Goal: Answer question/provide support: Share knowledge or assist other users

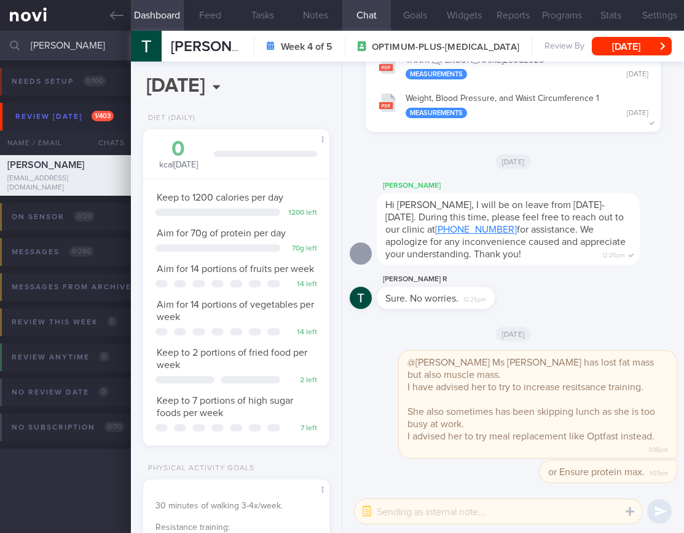
select select "8"
click at [43, 45] on input "[PERSON_NAME]" at bounding box center [342, 46] width 684 height 30
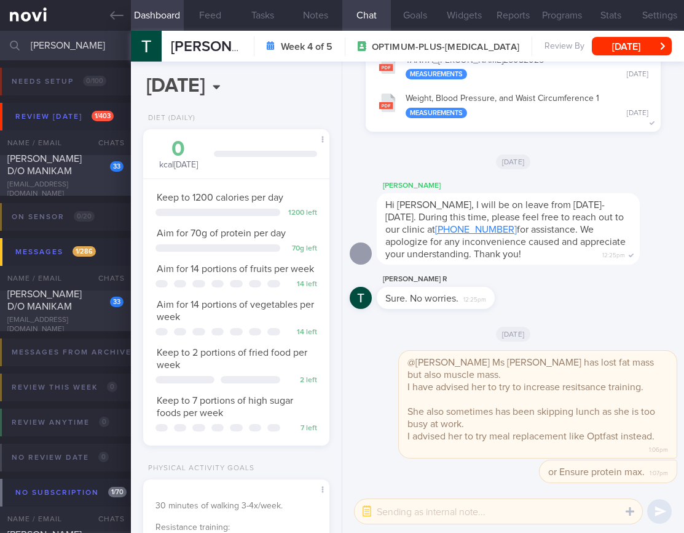
type input "lalitha"
click at [59, 173] on div "LALITHA D/O MANIKAM" at bounding box center [63, 164] width 113 height 25
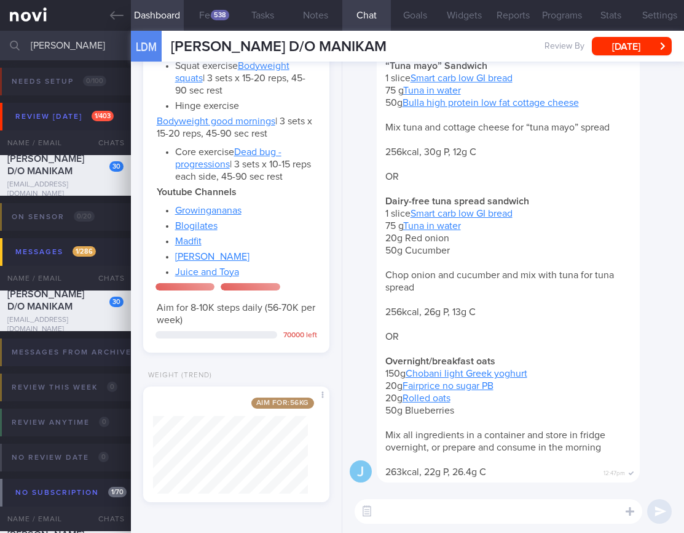
scroll to position [-785, 0]
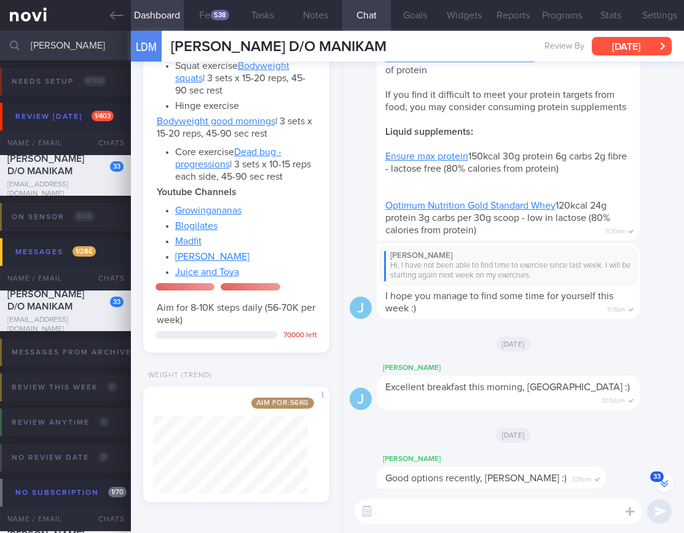
click at [628, 48] on button "Mon, 18 Aug" at bounding box center [632, 46] width 80 height 18
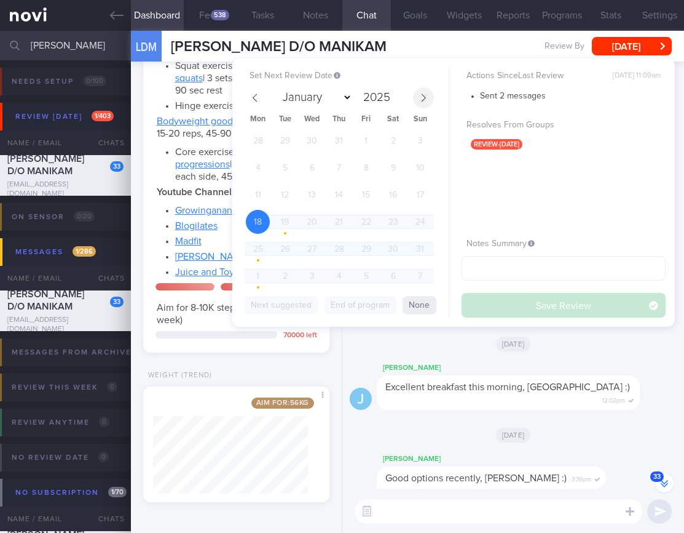
click at [427, 103] on span at bounding box center [423, 97] width 21 height 21
select select "8"
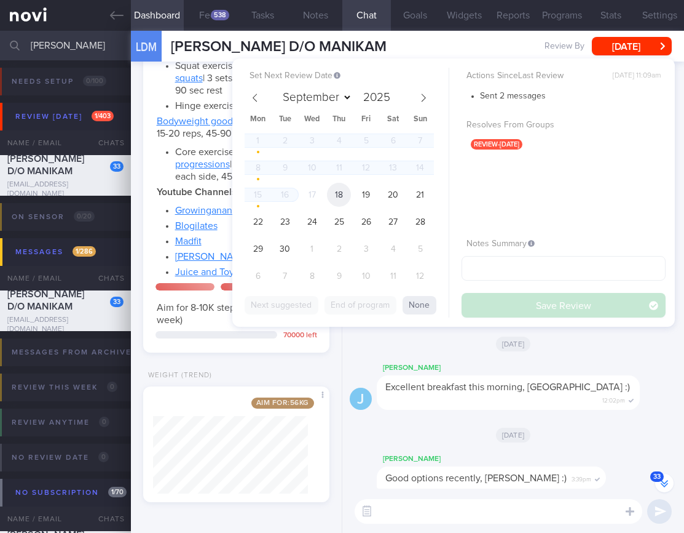
click at [331, 194] on span "18" at bounding box center [339, 195] width 24 height 24
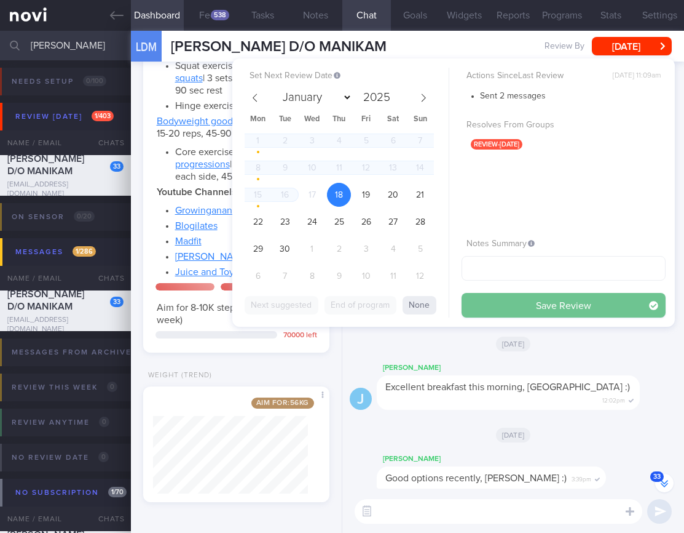
click at [526, 303] on button "Save Review" at bounding box center [564, 305] width 204 height 25
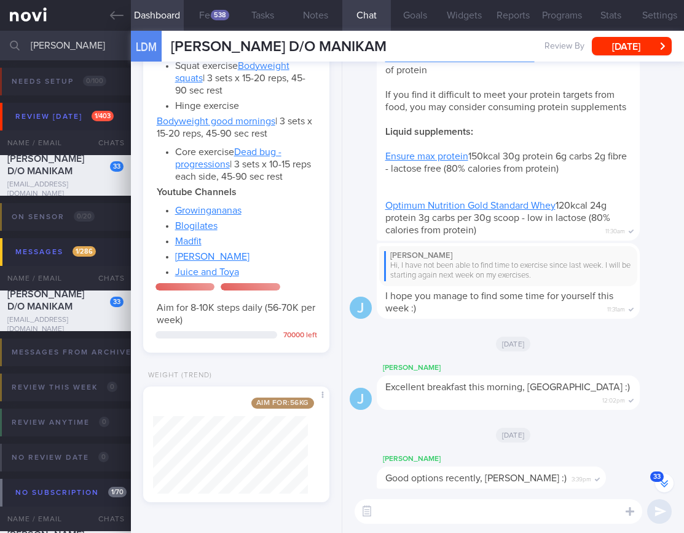
click at [0, 39] on html "You are offline! Some functionality will be unavailable Patients New Users Coac…" at bounding box center [342, 266] width 684 height 533
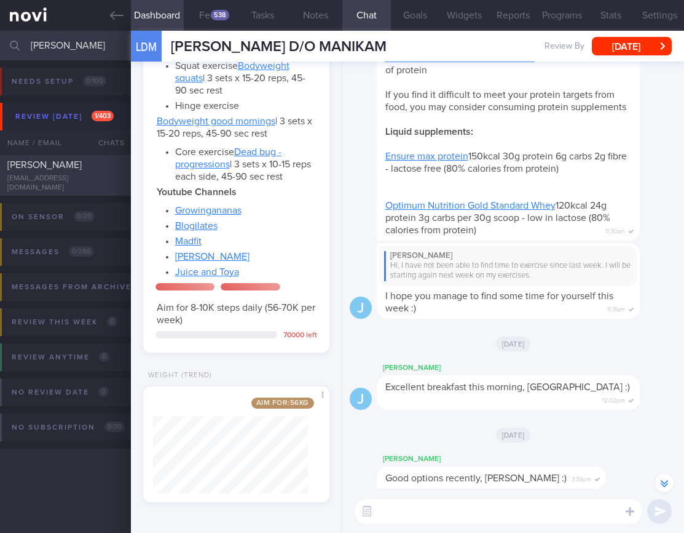
type input "yahya"
click at [74, 170] on div "SYAZANA BINTE YAHYA" at bounding box center [63, 165] width 113 height 12
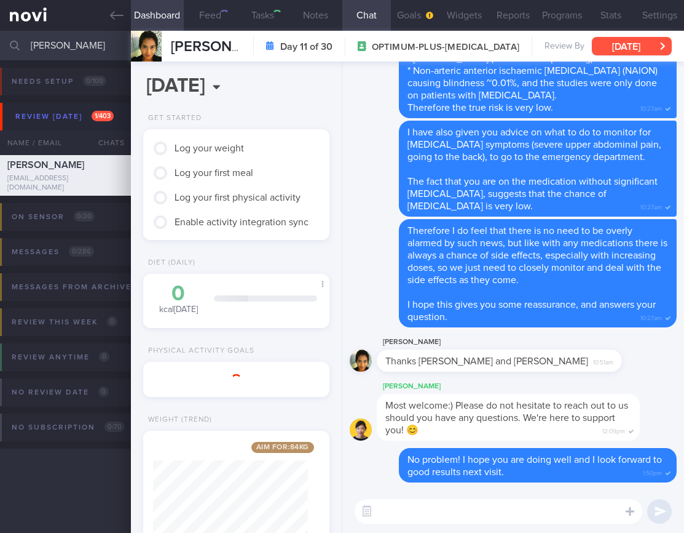
scroll to position [95, 155]
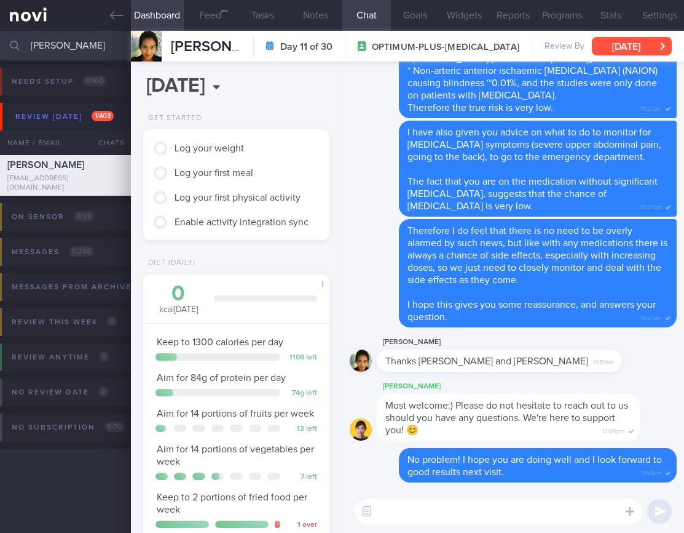
click at [652, 46] on button "Mon, 8 Sep" at bounding box center [632, 46] width 80 height 18
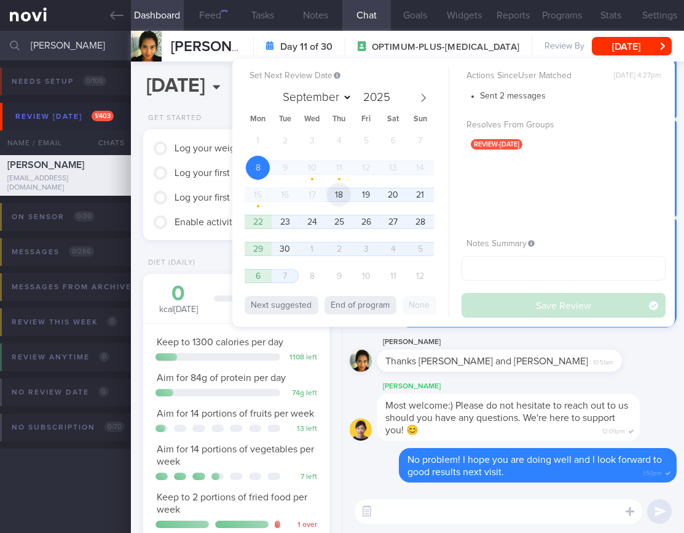
click at [339, 189] on span "18" at bounding box center [339, 195] width 24 height 24
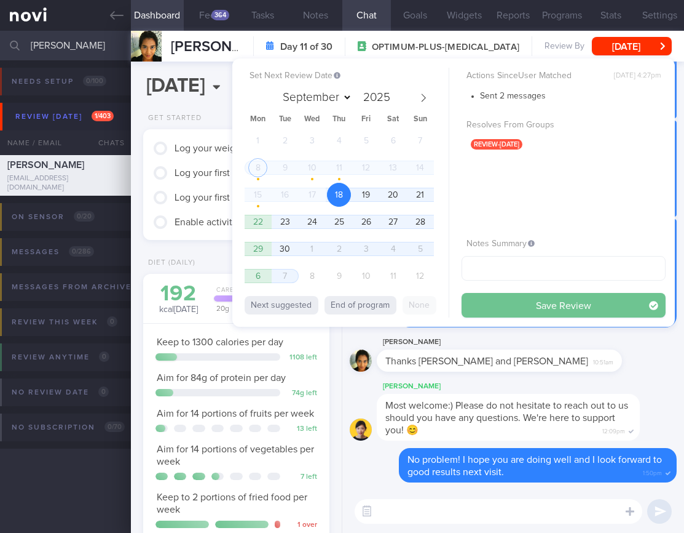
click at [580, 310] on button "Save Review" at bounding box center [564, 305] width 204 height 25
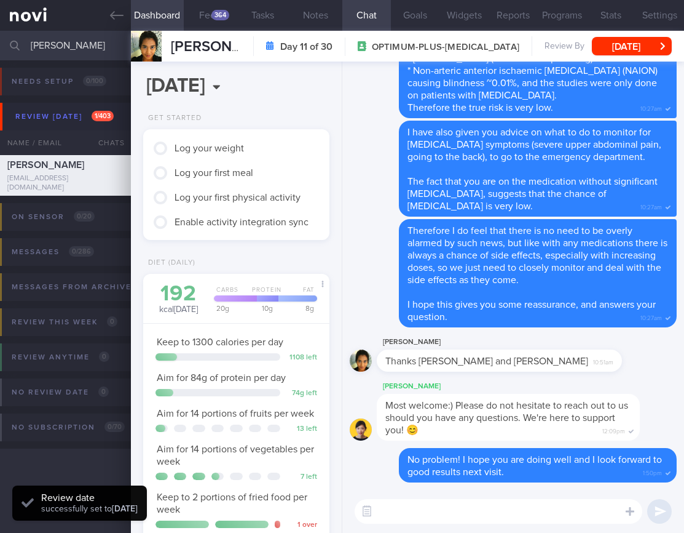
click at [582, 395] on div "Most welcome:) Please do not hesitate to reach out to us should you have any qu…" at bounding box center [508, 417] width 263 height 47
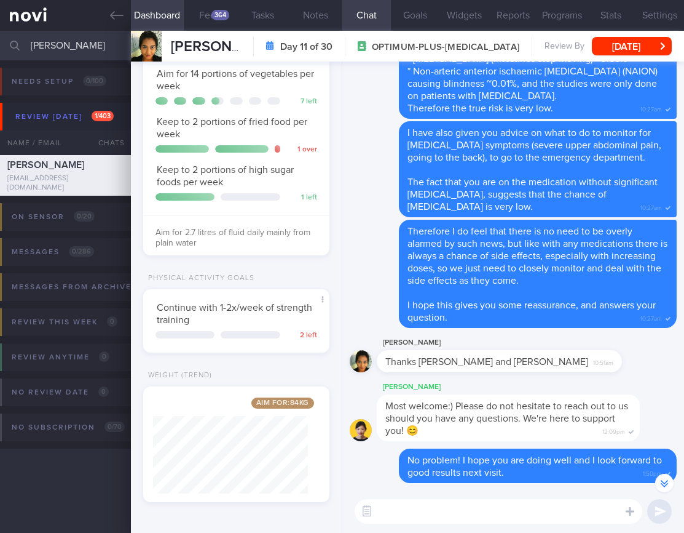
scroll to position [383, 0]
click at [454, 10] on button "Widgets" at bounding box center [464, 15] width 49 height 31
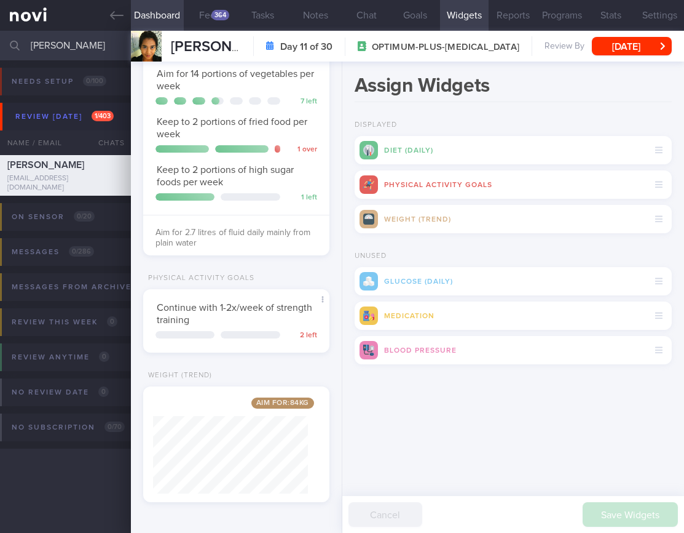
click at [454, 10] on button "Widgets" at bounding box center [464, 15] width 49 height 31
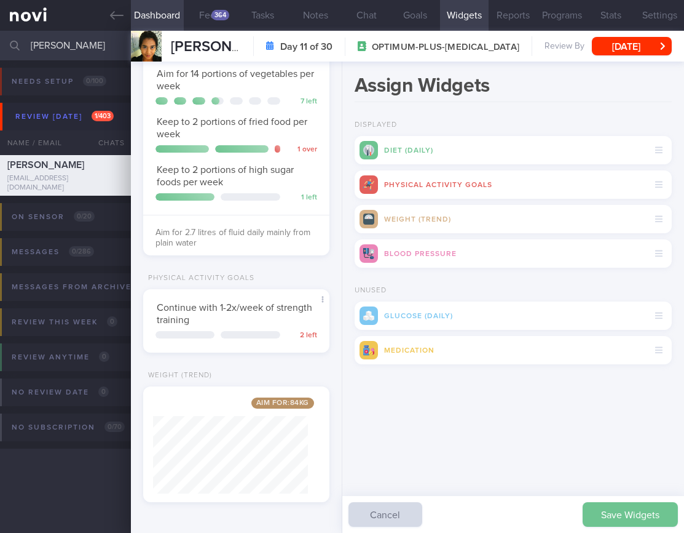
click at [654, 525] on button "Save Widgets" at bounding box center [630, 514] width 95 height 25
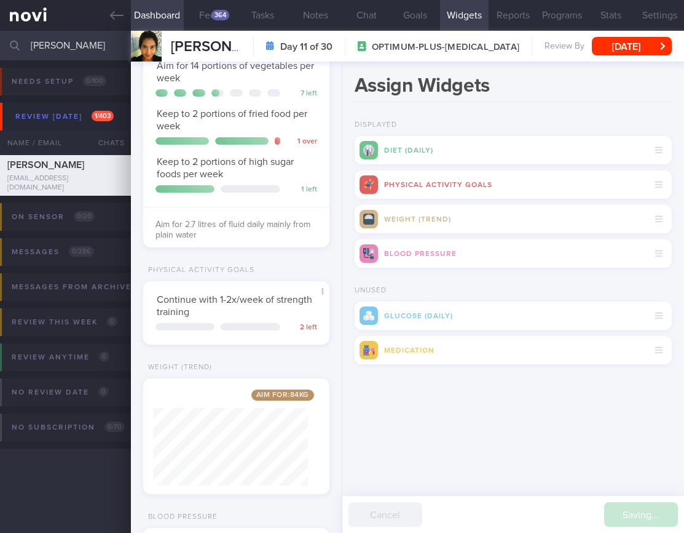
scroll to position [77, 155]
click at [655, 515] on div "Saving... Cancel" at bounding box center [514, 514] width 342 height 37
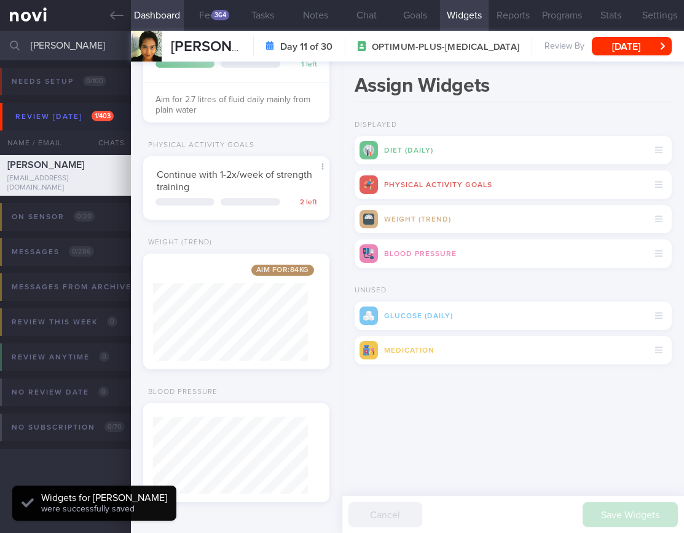
scroll to position [544, 0]
click at [343, 8] on button "Chat" at bounding box center [367, 15] width 49 height 31
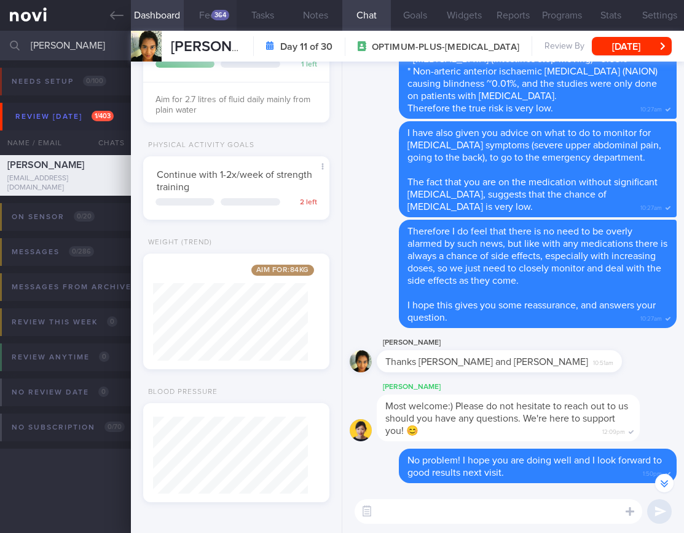
click at [218, 18] on div "364" at bounding box center [221, 15] width 18 height 10
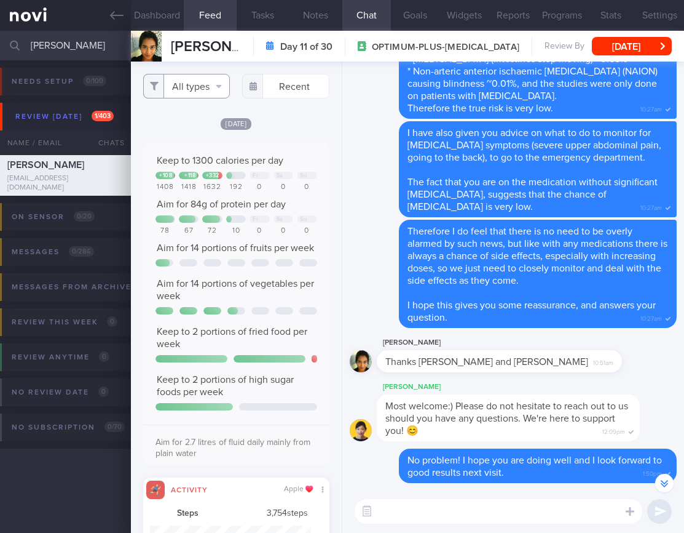
click at [203, 88] on button "All types" at bounding box center [186, 86] width 87 height 25
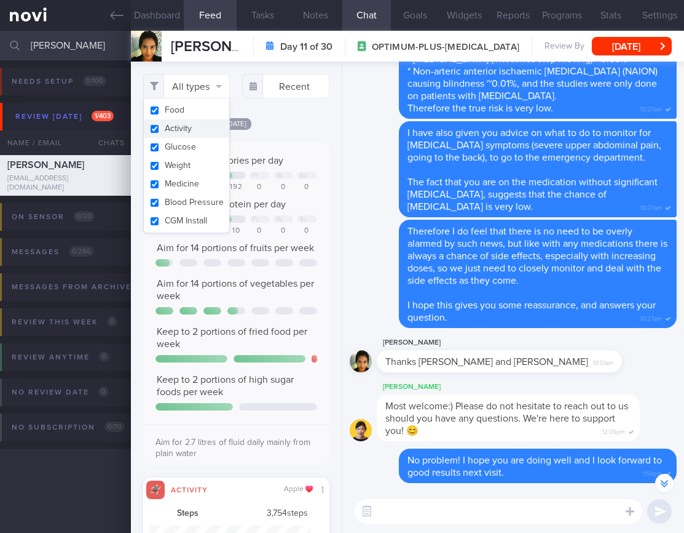
click at [197, 129] on button "Activity" at bounding box center [186, 128] width 85 height 18
checkbox input "false"
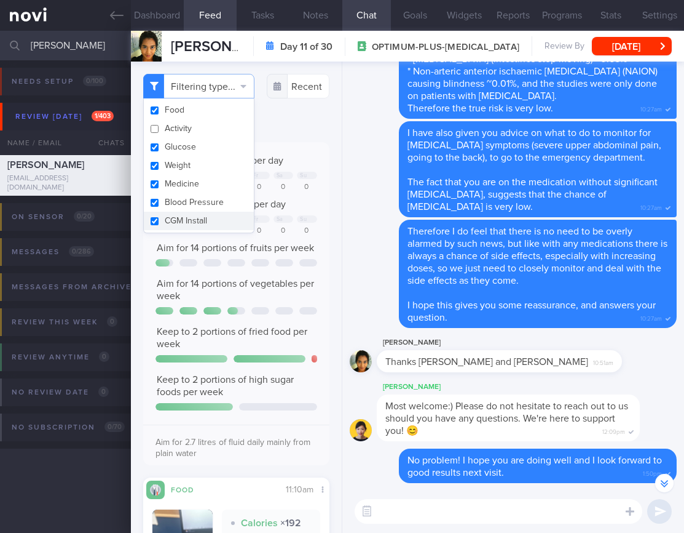
click at [250, 462] on div "Aim for 2.7 litres of fluid daily mainly from plain water" at bounding box center [236, 443] width 186 height 38
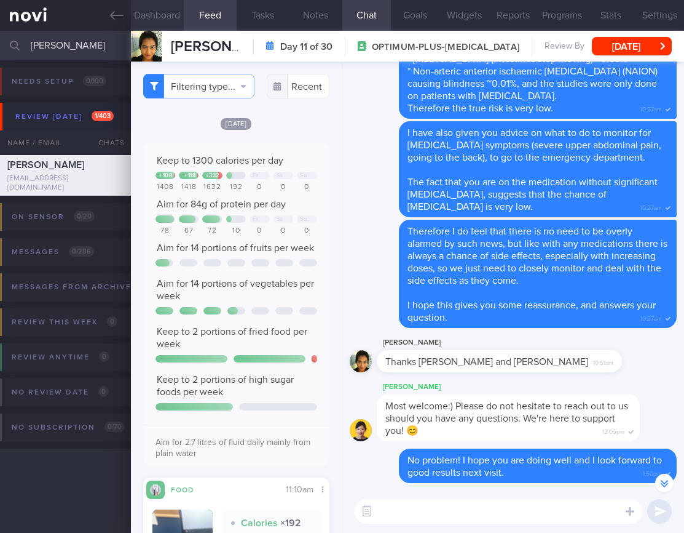
click at [149, 12] on button "Dashboard" at bounding box center [157, 15] width 53 height 31
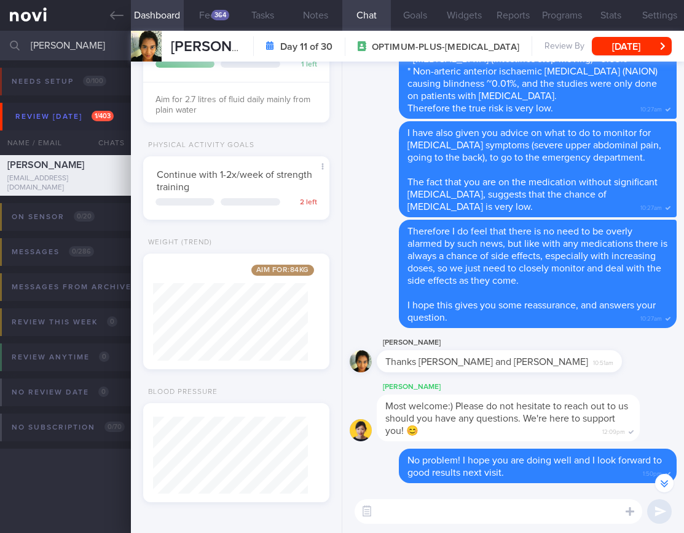
drag, startPoint x: 94, startPoint y: 57, endPoint x: -78, endPoint y: 49, distance: 172.4
click at [0, 49] on html "You are offline! Some functionality will be unavailable Patients New Users Coac…" at bounding box center [342, 266] width 684 height 533
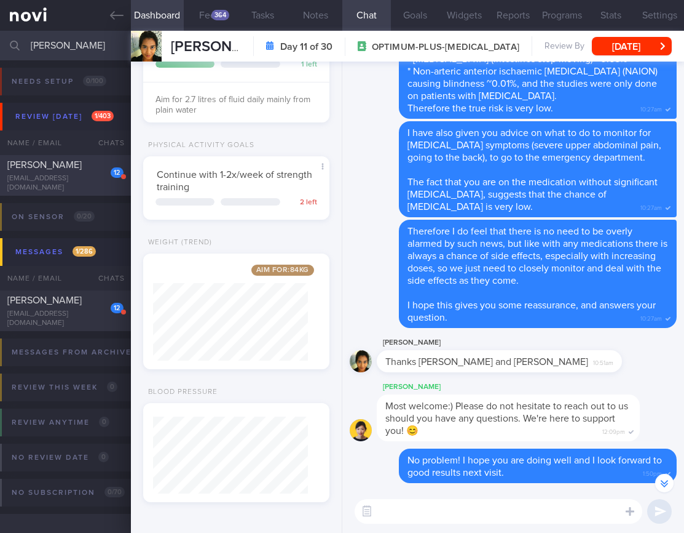
click at [55, 170] on span "Etienne Weizhe Liebenberg" at bounding box center [44, 165] width 74 height 10
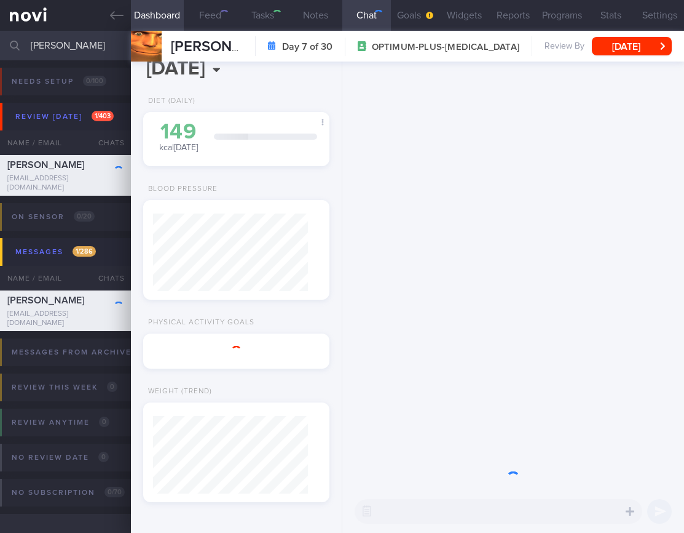
scroll to position [17, 0]
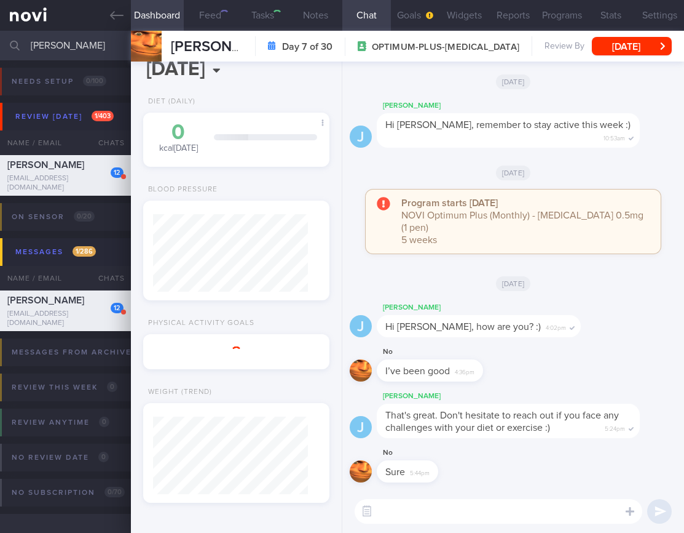
click at [650, 49] on button "Fri, 12 Sep" at bounding box center [632, 46] width 80 height 18
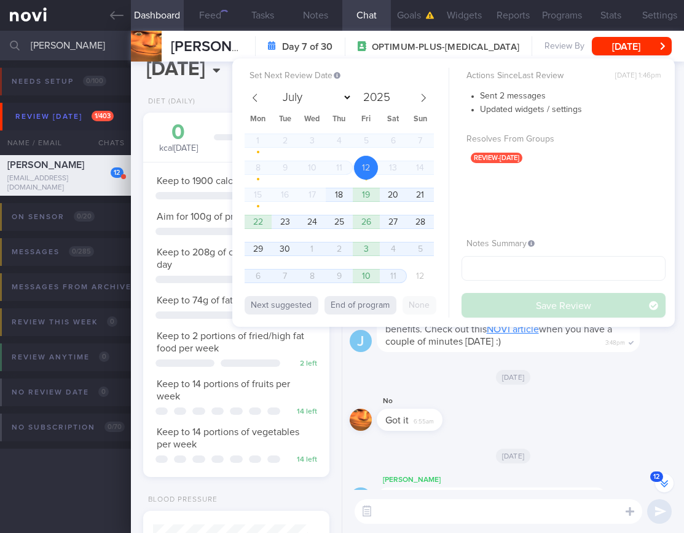
scroll to position [95, 155]
click at [351, 197] on span "18" at bounding box center [339, 195] width 24 height 24
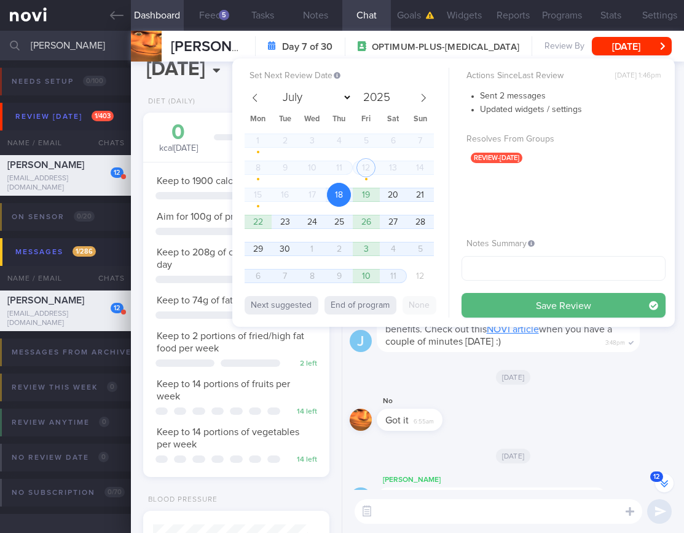
click at [528, 291] on div "Actions Since Last Review Mon, 25 Aug, 1:46pm Sent 2 messages Updated widgets /…" at bounding box center [564, 193] width 204 height 250
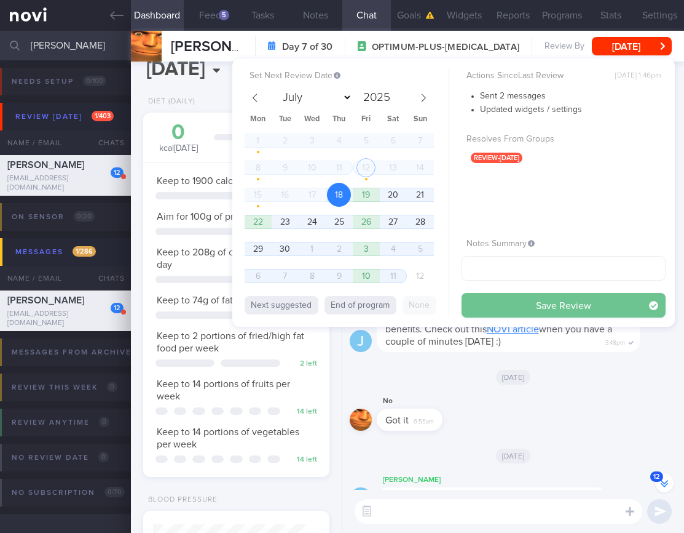
click at [528, 298] on button "Save Review" at bounding box center [564, 305] width 204 height 25
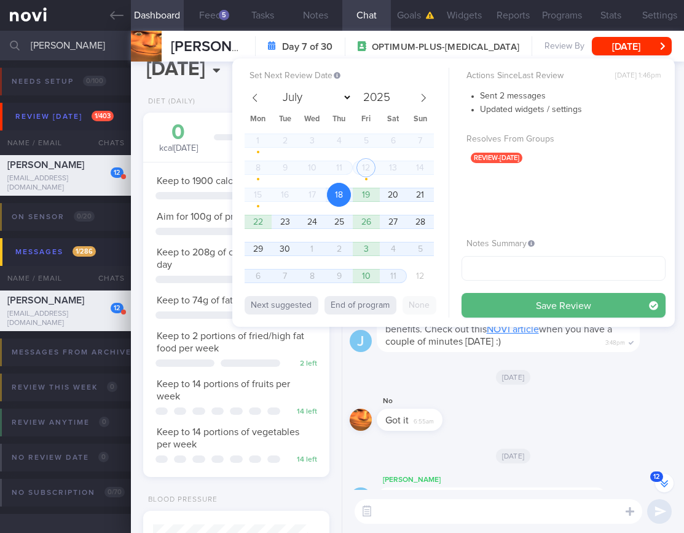
click at [484, 346] on span "Remember to prioritise lean protein foods at most of your meals and do regular …" at bounding box center [508, 316] width 245 height 59
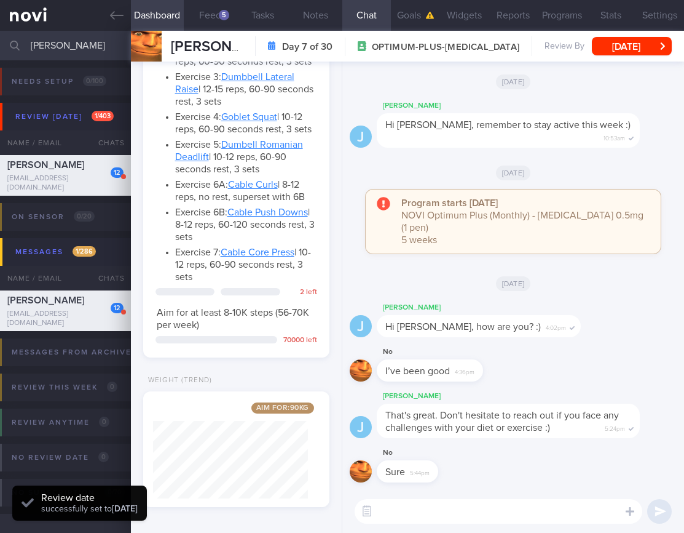
scroll to position [1069, 0]
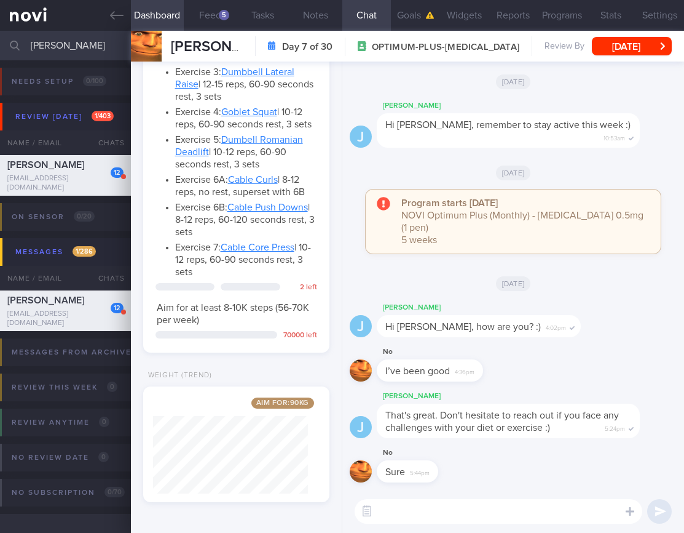
drag, startPoint x: 68, startPoint y: 46, endPoint x: -47, endPoint y: 28, distance: 116.4
click at [0, 28] on html "You are offline! Some functionality will be unavailable Patients New Users Coac…" at bounding box center [342, 266] width 684 height 533
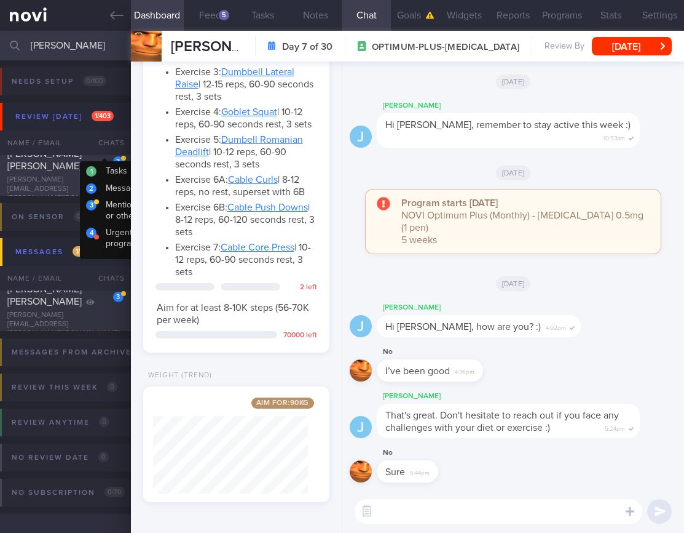
type input "zapanta"
drag, startPoint x: 68, startPoint y: 171, endPoint x: 636, endPoint y: 144, distance: 568.2
click at [68, 171] on span "Zapanta Kamille Eloisa Guadalupe" at bounding box center [44, 160] width 74 height 22
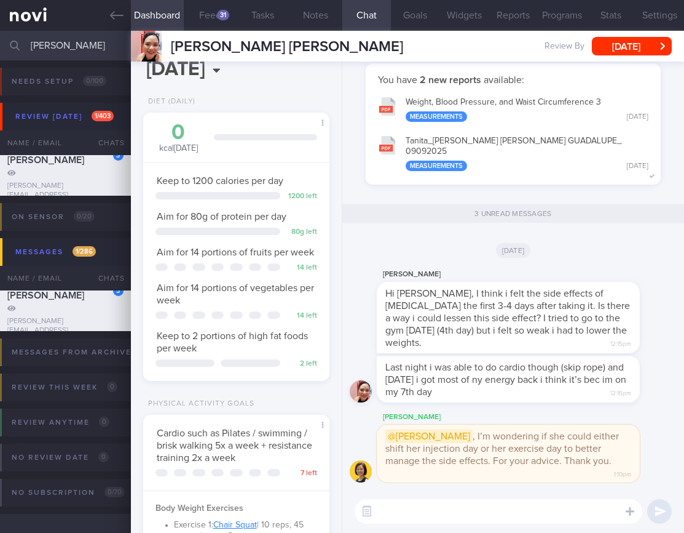
scroll to position [92, 0]
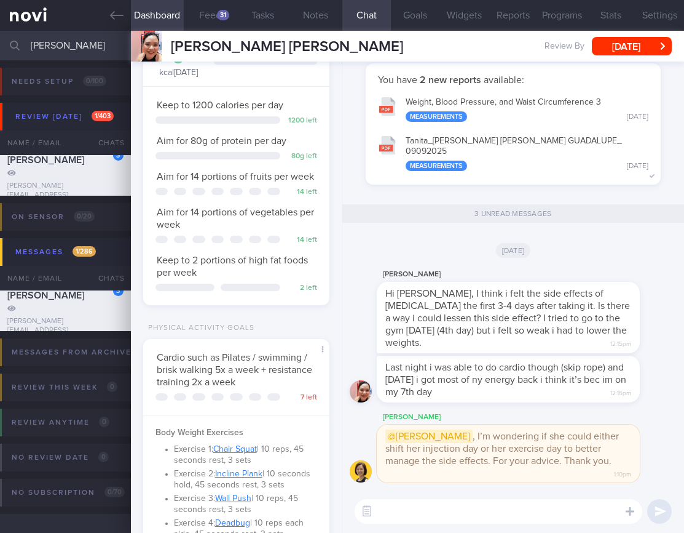
click at [390, 504] on textarea at bounding box center [499, 511] width 288 height 25
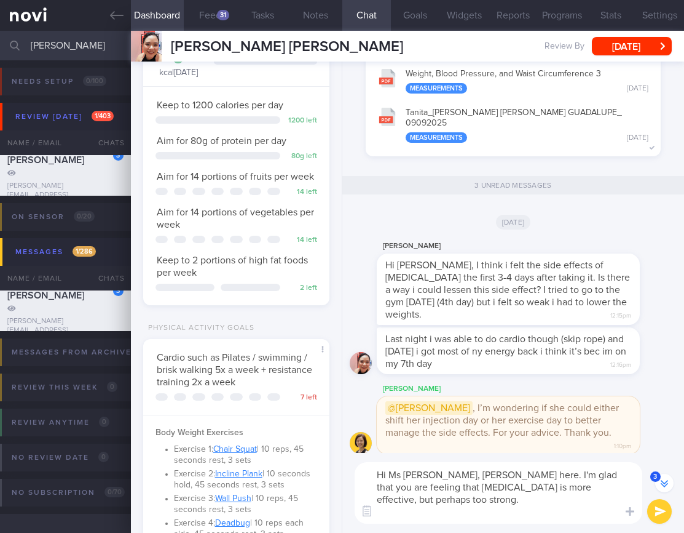
scroll to position [0, 0]
type textarea "Hi Ms Kamille, Dr Todd here. I'm glad that you are feeling that Wegovy is more …"
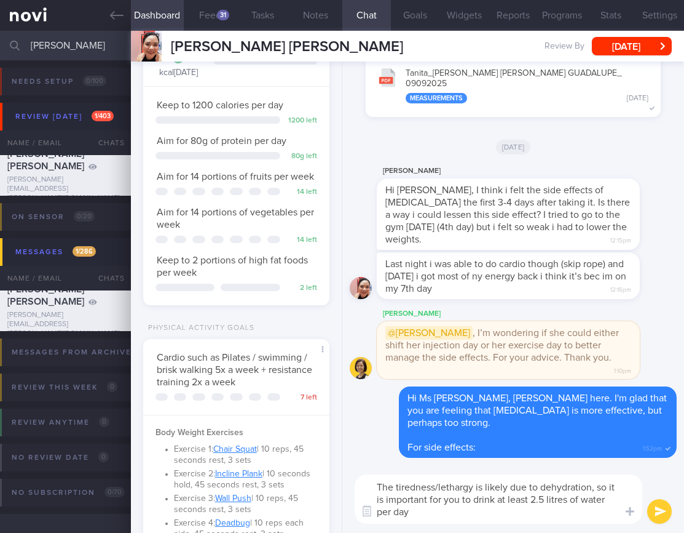
type textarea "The tiredness/lethargy is likely due to dehydration, so it is important for you…"
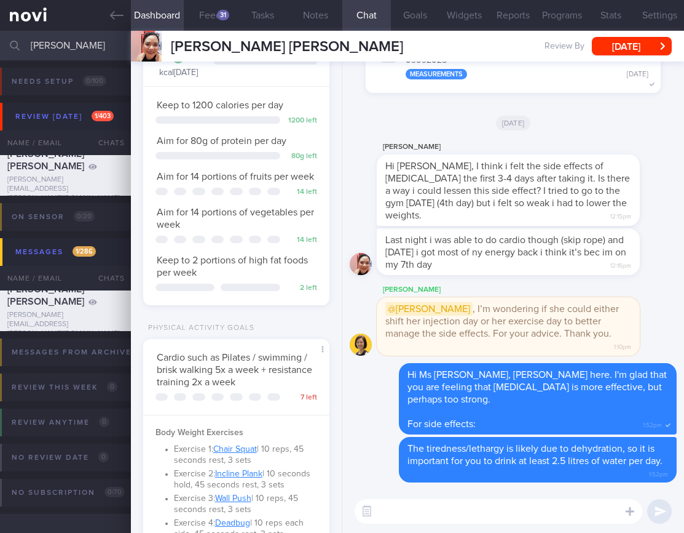
click at [449, 505] on textarea at bounding box center [499, 511] width 288 height 25
paste textarea "To reduce nausea, you can try the following: - avoiding oily/fatty foods as the…"
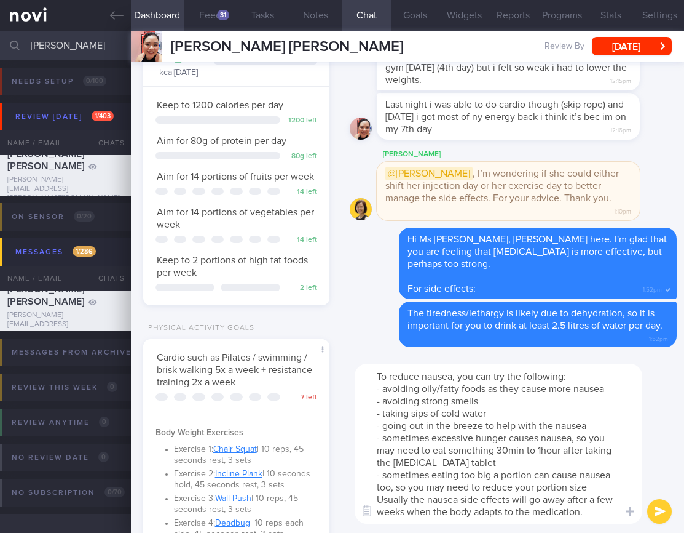
drag, startPoint x: 378, startPoint y: 447, endPoint x: 466, endPoint y: 446, distance: 87.9
click at [465, 446] on textarea "To reduce nausea, you can try the following: - avoiding oily/fatty foods as the…" at bounding box center [499, 443] width 288 height 160
click at [469, 446] on textarea "To reduce nausea, you can try the following: - avoiding oily/fatty foods as the…" at bounding box center [499, 443] width 288 height 160
drag, startPoint x: 497, startPoint y: 445, endPoint x: 543, endPoint y: 456, distance: 47.4
click at [543, 456] on textarea "To reduce nausea, you can try the following: - avoiding oily/fatty foods as the…" at bounding box center [499, 443] width 288 height 160
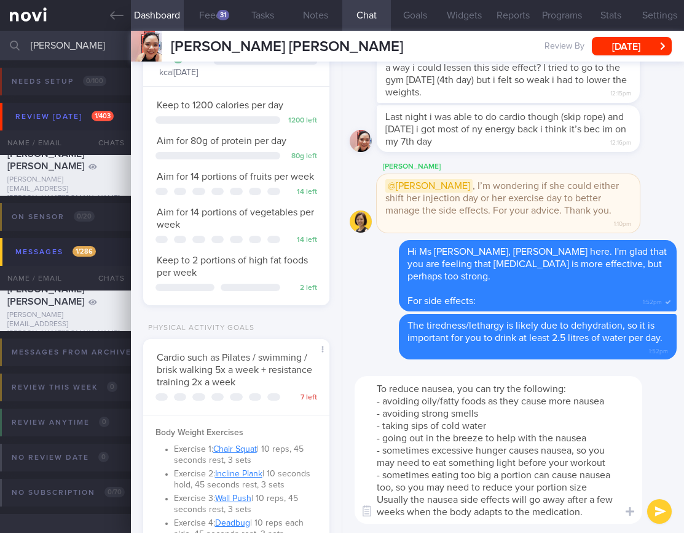
drag, startPoint x: 600, startPoint y: 512, endPoint x: 304, endPoint y: 501, distance: 295.4
click at [304, 501] on div "Dashboard Feed 31 Tasks Notes Chat Goals Widgets Reports Programs Stats Setting…" at bounding box center [407, 282] width 553 height 502
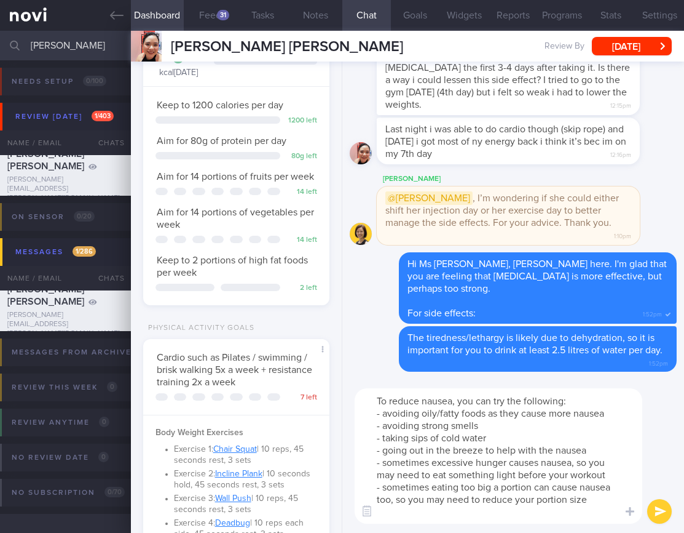
type textarea "To reduce nausea, you can try the following: - avoiding oily/fatty foods as the…"
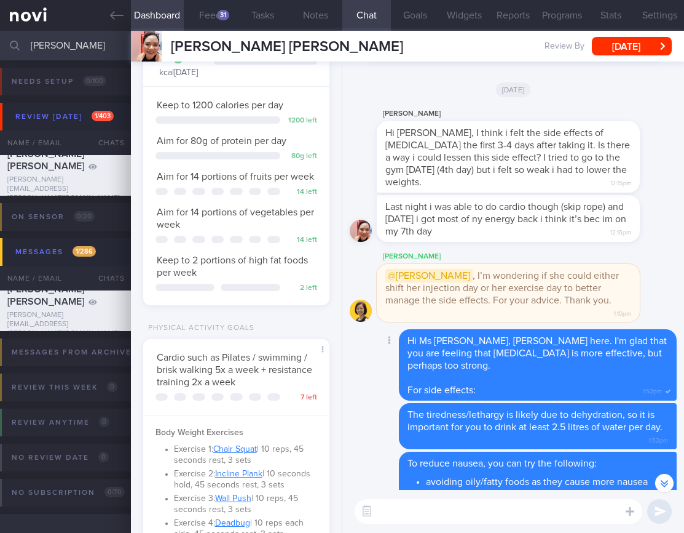
scroll to position [-131, 0]
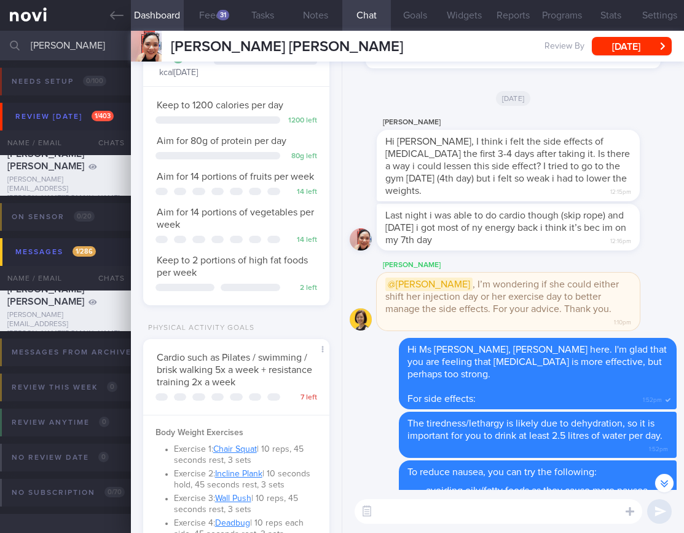
click at [414, 513] on textarea at bounding box center [499, 511] width 288 height 25
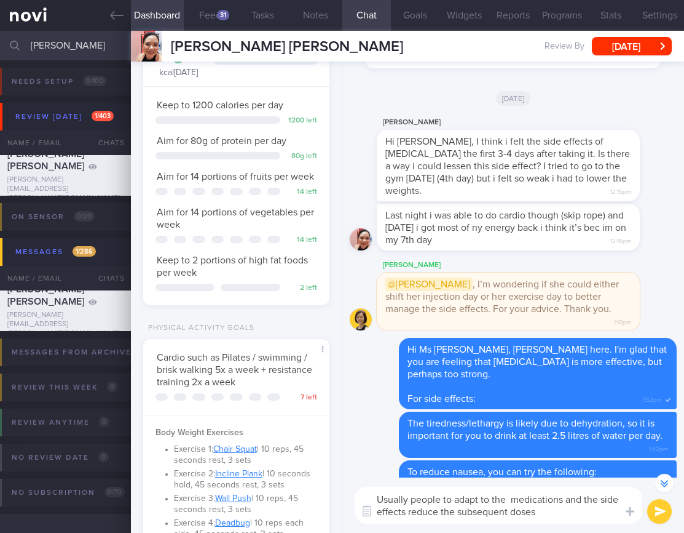
type textarea "Usually people to adapt to the medications and the side effects reduce the subs…"
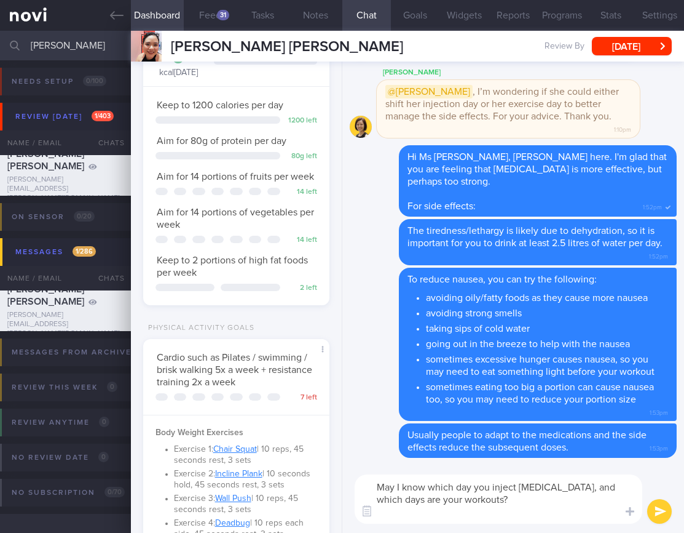
scroll to position [0, 0]
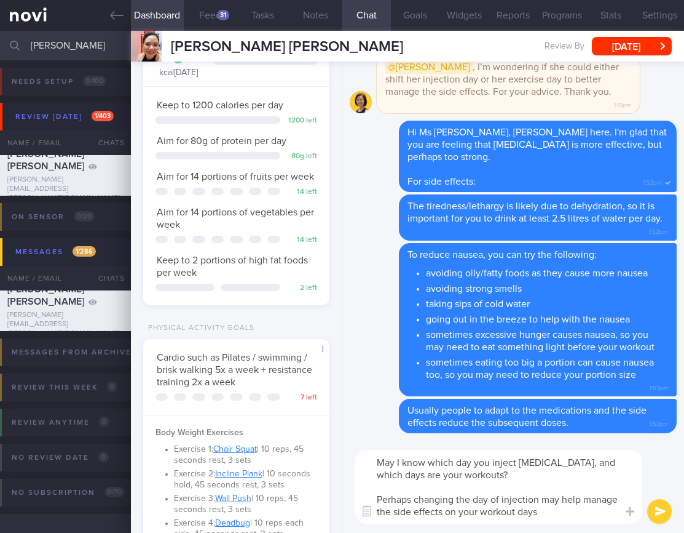
type textarea "May I know which day you inject Wegovy, and which days are your workouts? Perha…"
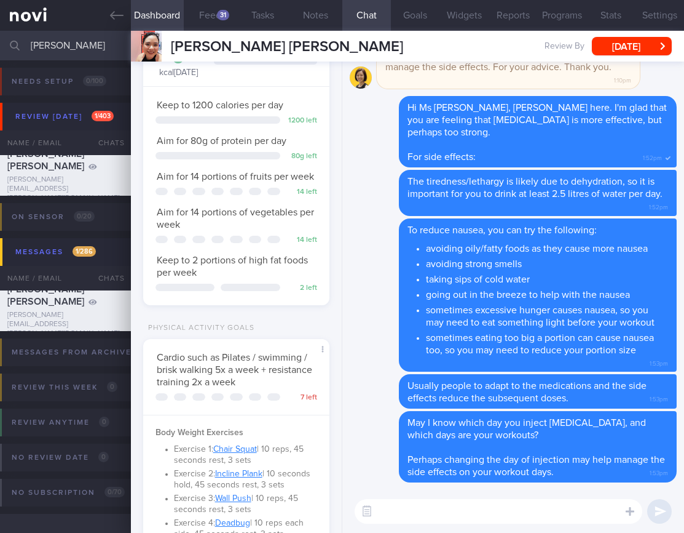
drag, startPoint x: 80, startPoint y: 43, endPoint x: -22, endPoint y: 33, distance: 102.6
click at [0, 33] on html "You are offline! Some functionality will be unavailable Patients New Users Coac…" at bounding box center [342, 266] width 684 height 533
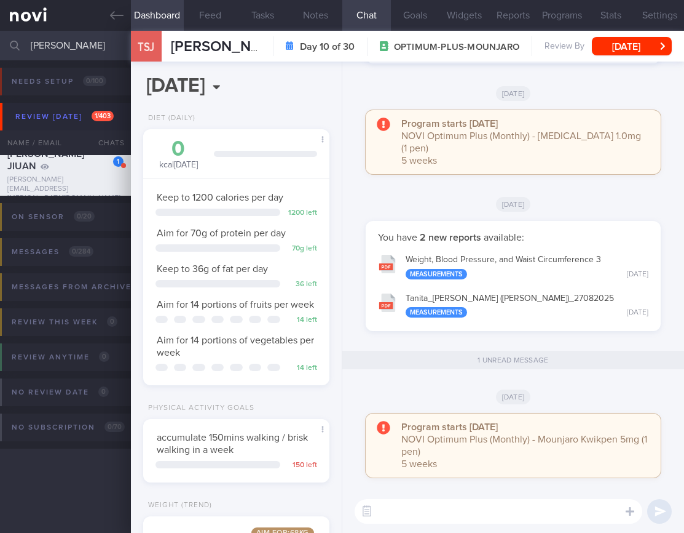
select select "8"
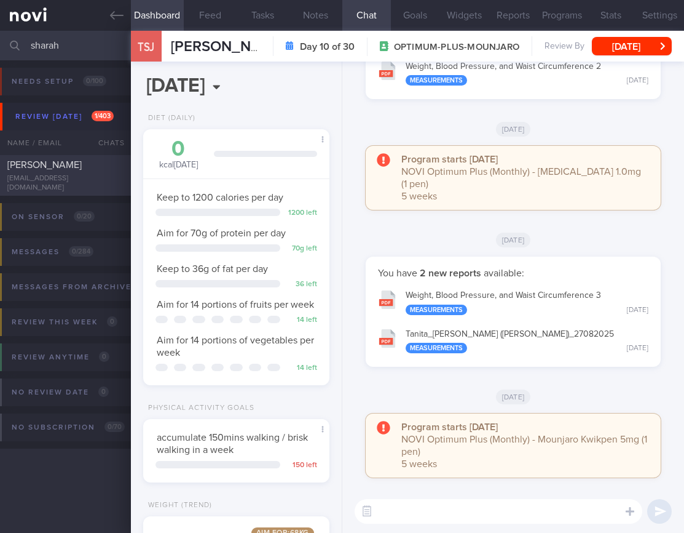
type input "sharah"
click at [76, 171] on div "[PERSON_NAME]" at bounding box center [63, 165] width 113 height 12
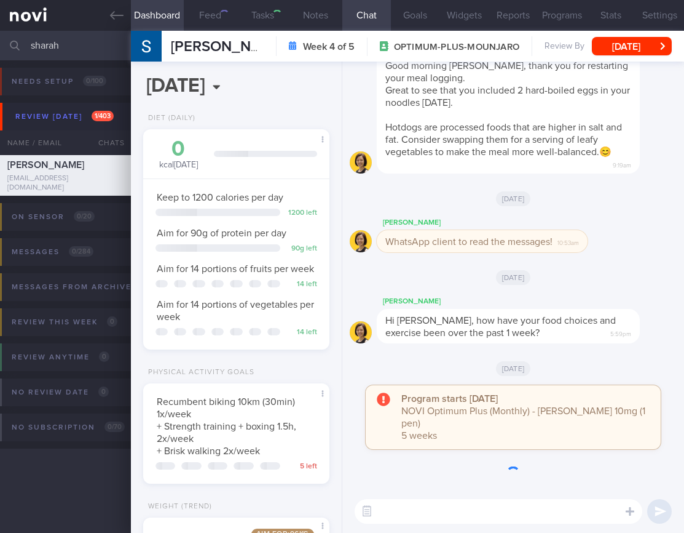
type input "BP is high, KIV need to start anti-hypertensives"
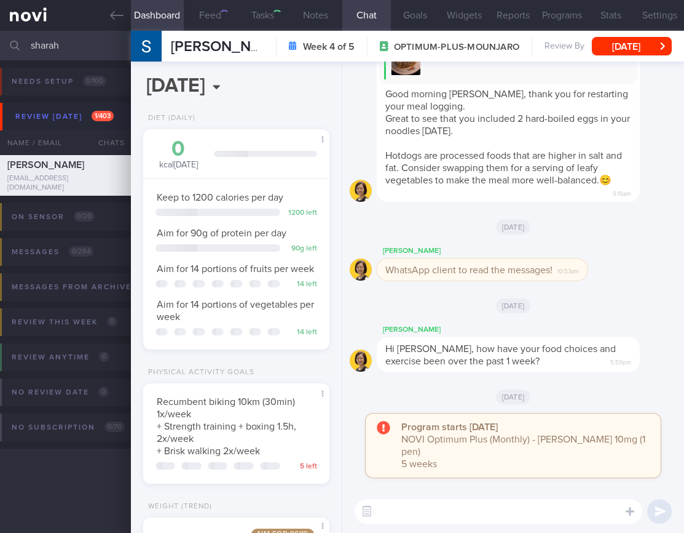
scroll to position [77, 155]
